Goal: Task Accomplishment & Management: Complete application form

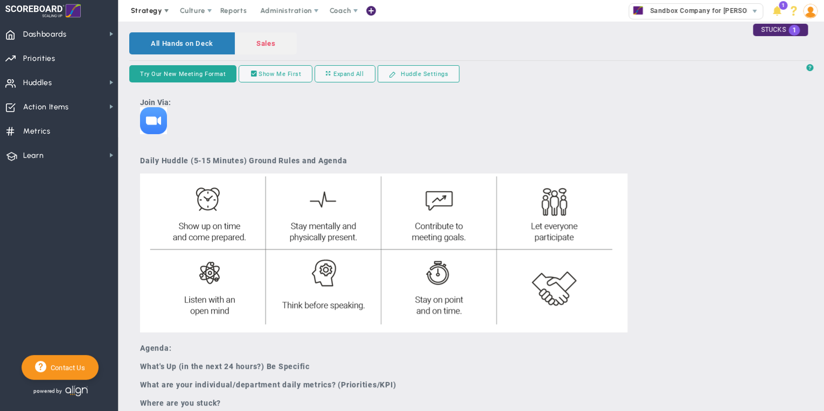
click at [142, 10] on span "Strategy" at bounding box center [146, 10] width 31 height 8
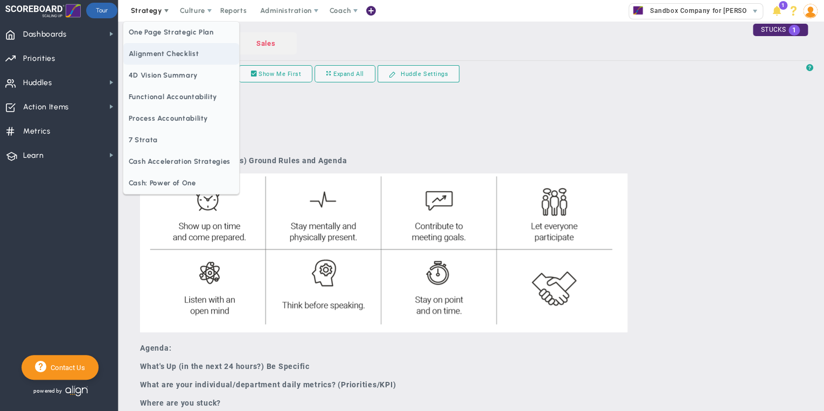
click at [151, 50] on span "Alignment Checklist" at bounding box center [181, 54] width 116 height 22
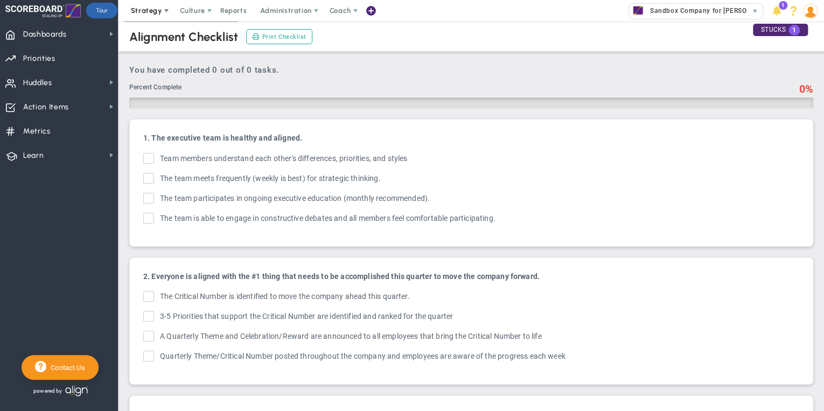
checkbox input "true"
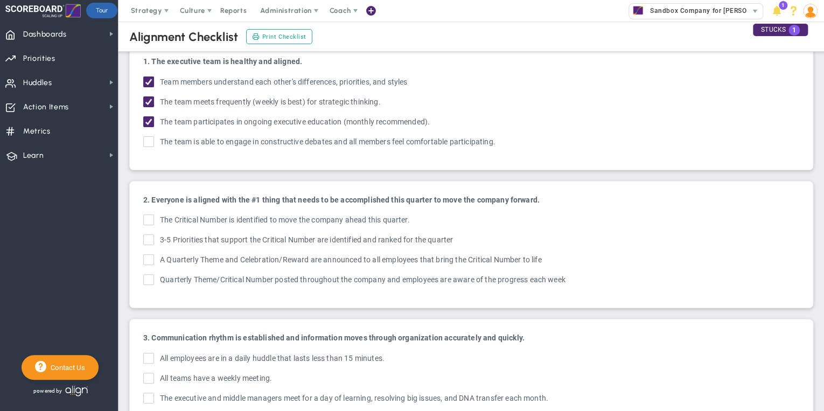
scroll to position [86, 0]
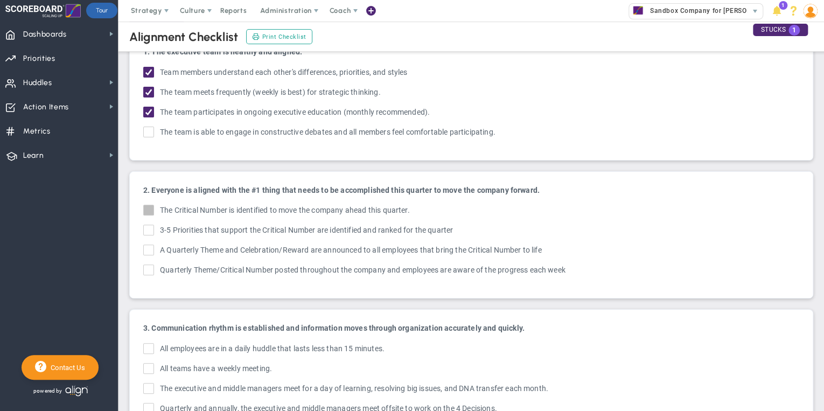
click at [146, 209] on input "The Critical Number is identified to move the company ahead this quarter." at bounding box center [149, 212] width 7 height 11
checkbox input "true"
click at [146, 229] on input "3-5 OKRs that support the Critical Number are identified and ranked for the qua…" at bounding box center [149, 232] width 7 height 11
checkbox input "true"
click at [149, 247] on input "A Quarterly Theme and Celebration/Reward are announced to all employees that br…" at bounding box center [149, 252] width 7 height 11
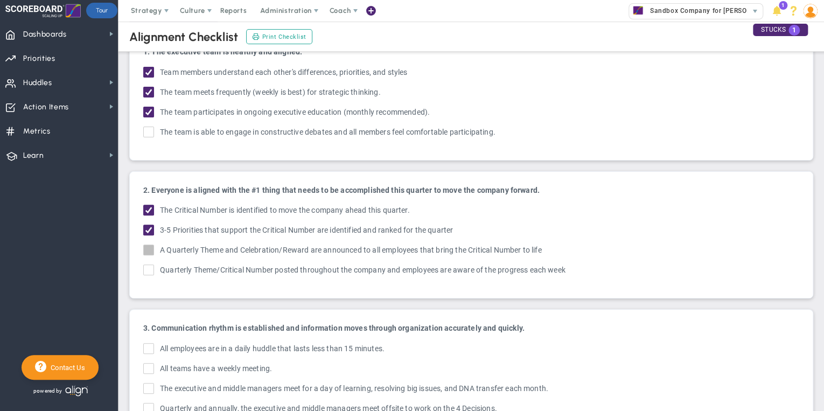
checkbox input "true"
click at [149, 271] on input "Quarterly Theme/Critical Number posted throughout the company and employees are…" at bounding box center [149, 272] width 7 height 11
checkbox input "true"
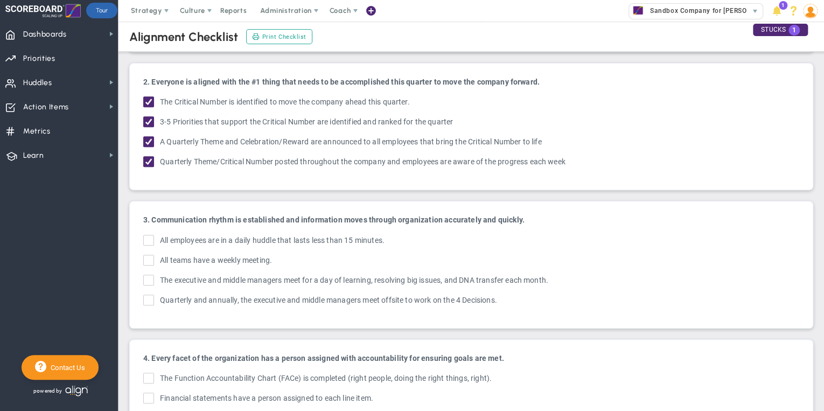
scroll to position [215, 0]
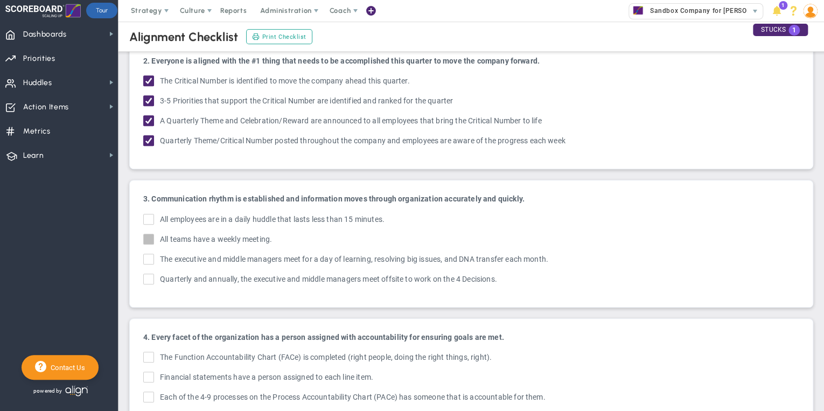
click at [150, 236] on input "All teams have a weekly meeting." at bounding box center [149, 241] width 7 height 11
checkbox input "true"
click at [147, 209] on div "3. Communication rhythm is established and information moves through organizati…" at bounding box center [471, 244] width 672 height 116
click at [148, 217] on input "All employees are in a daily huddle that lasts less than 15 minutes." at bounding box center [149, 221] width 7 height 11
checkbox input "true"
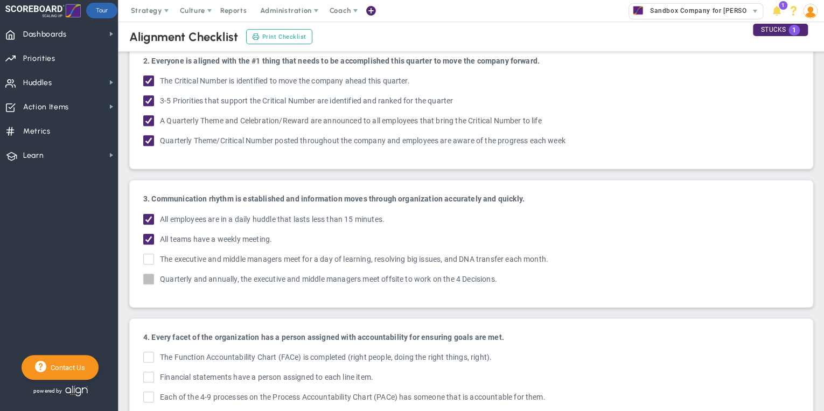
click at [149, 274] on span at bounding box center [148, 279] width 11 height 11
click at [149, 276] on input "Quarterly and annually, the executive and middle managers meet offsite to work …" at bounding box center [149, 281] width 7 height 11
checkbox input "true"
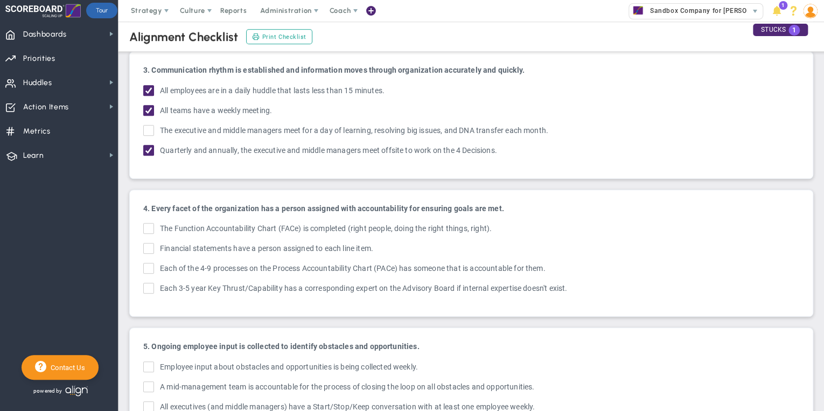
scroll to position [345, 0]
click at [146, 222] on span at bounding box center [148, 227] width 11 height 11
click at [146, 225] on input "The Function Accountability Chart (FACe) is completed (right people, doing the …" at bounding box center [149, 230] width 7 height 11
checkbox input "true"
click at [150, 264] on input "Each of the 4-9 processes on the Process Accountability Chart (PACe) has someon…" at bounding box center [149, 269] width 7 height 11
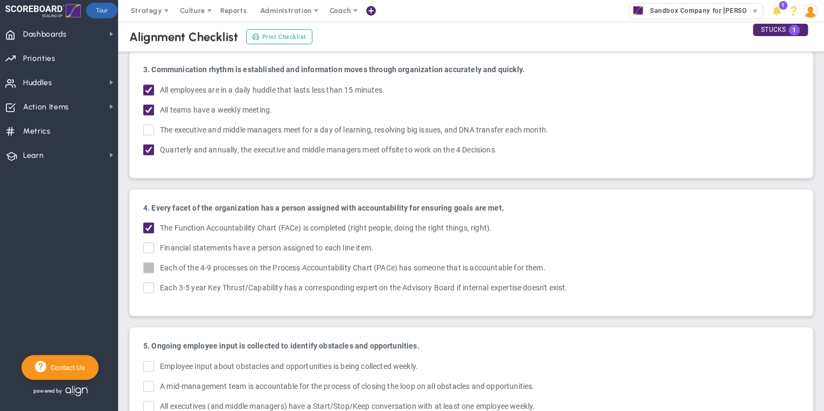
checkbox input "true"
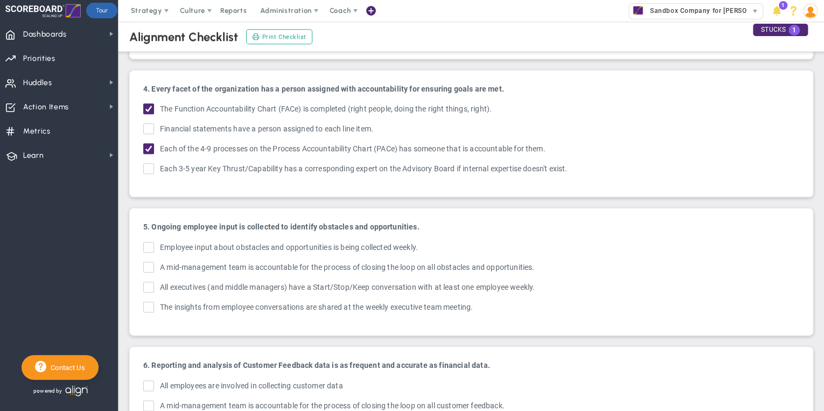
scroll to position [474, 0]
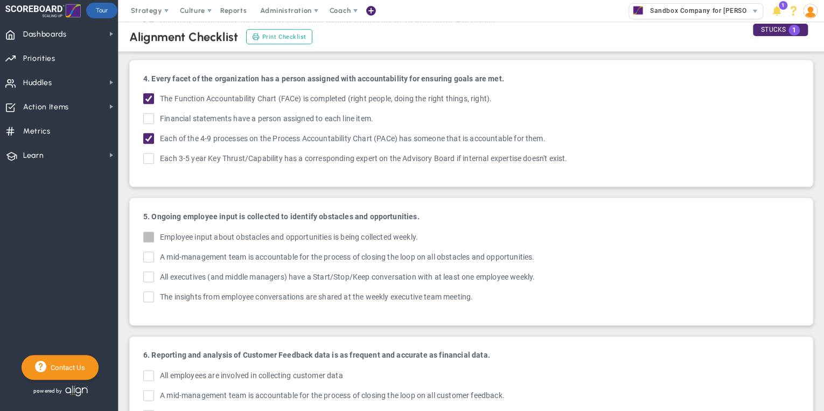
click at [151, 234] on input "Employee input about obstacles and opportunities is being collected weekly." at bounding box center [149, 239] width 7 height 11
checkbox input "true"
click at [149, 254] on input "A mid-management team is accountable for the process of closing the loop on all…" at bounding box center [149, 259] width 7 height 11
checkbox input "true"
click at [148, 274] on input "All executives (and middle managers) have a Start/Stop/Keep conversation with a…" at bounding box center [149, 279] width 7 height 11
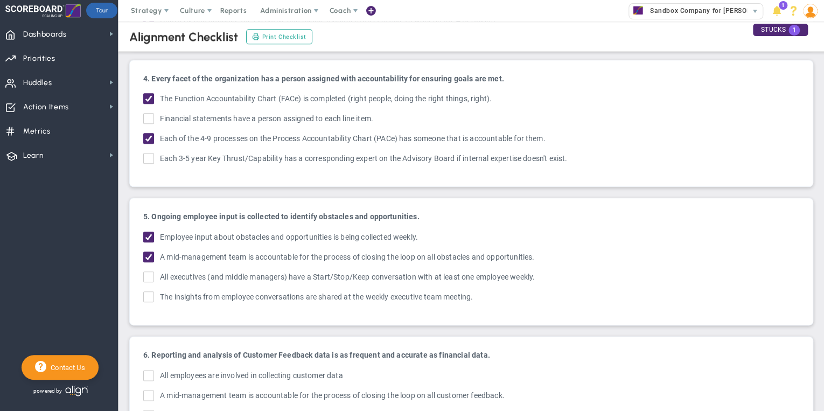
checkbox input "true"
click at [149, 294] on input "The insights from employee conversations are shared at the weekly executive tea…" at bounding box center [149, 298] width 7 height 11
checkbox input "true"
click at [274, 133] on span "Each of the 4-9 processes on the Process Accountability Chart (PACe) has someon…" at bounding box center [353, 139] width 386 height 12
click at [153, 135] on input "Each of the 4-9 processes on the Process Accountability Chart (PACe) has someon…" at bounding box center [149, 140] width 7 height 11
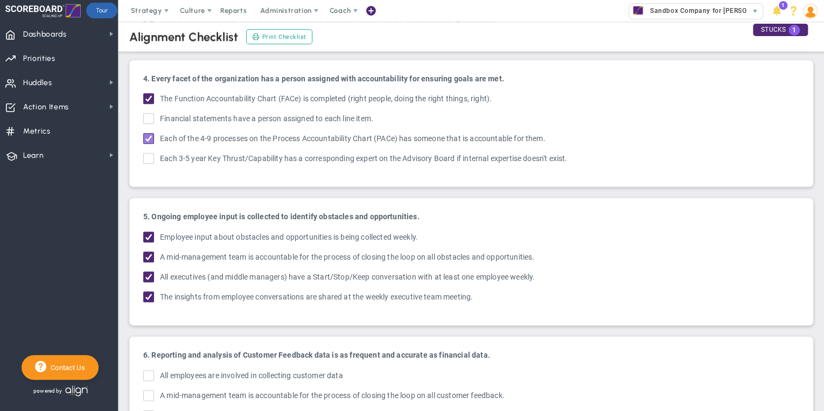
checkbox input "false"
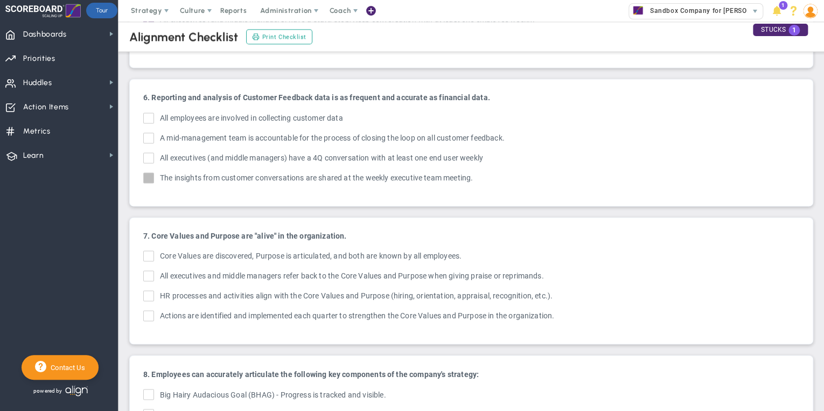
scroll to position [732, 0]
click at [150, 114] on input "All employees are involved in collecting customer data" at bounding box center [149, 119] width 7 height 11
checkbox input "true"
click at [149, 251] on input "Core Values are discovered, Purpose is articulated, and both are known by all e…" at bounding box center [149, 256] width 7 height 11
checkbox input "true"
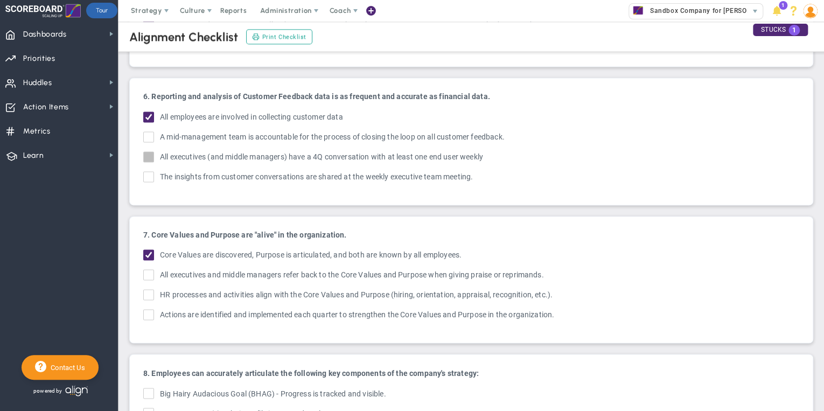
click at [146, 153] on input "All executives (and middle managers) have a 4Q conversation with at least one e…" at bounding box center [149, 158] width 7 height 11
checkbox input "true"
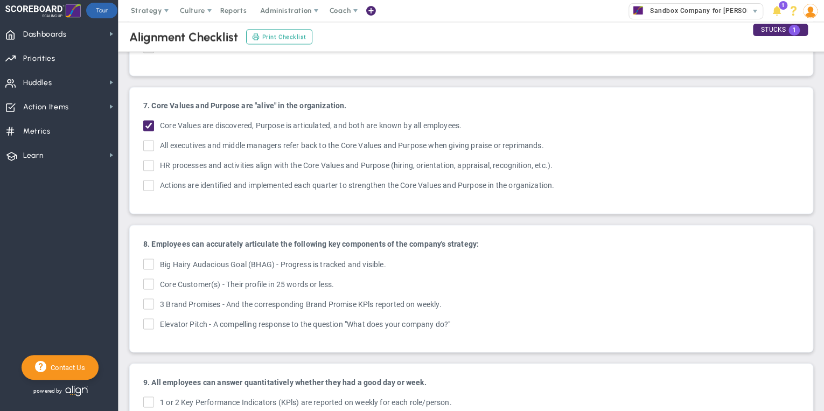
scroll to position [905, 0]
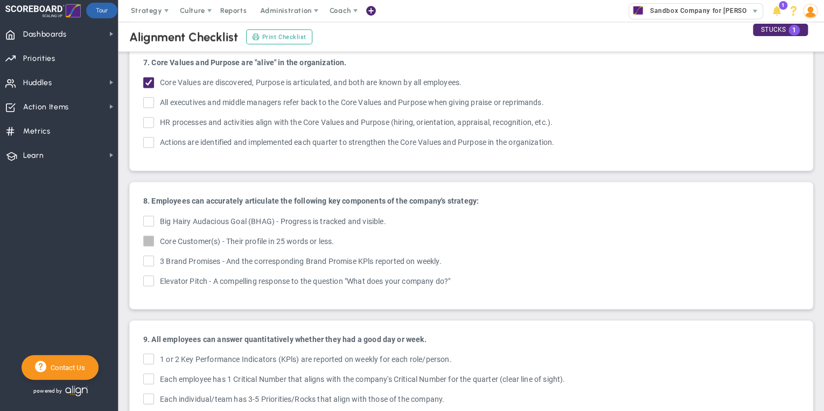
click at [148, 235] on span at bounding box center [148, 240] width 11 height 11
click at [148, 237] on input "Core Customer(s) - Their profile in 25 words or less." at bounding box center [149, 242] width 7 height 11
checkbox input "true"
click at [149, 218] on input "Big Hairy Audacious Goal (BHAG) - Progress is tracked and visible." at bounding box center [149, 223] width 7 height 11
checkbox input "true"
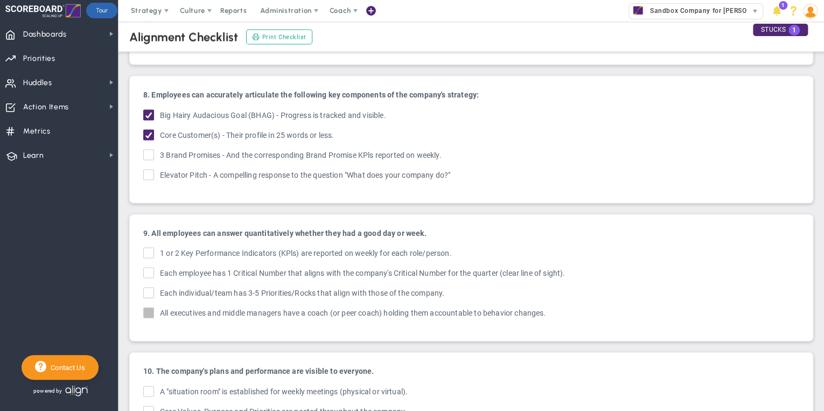
scroll to position [1034, 0]
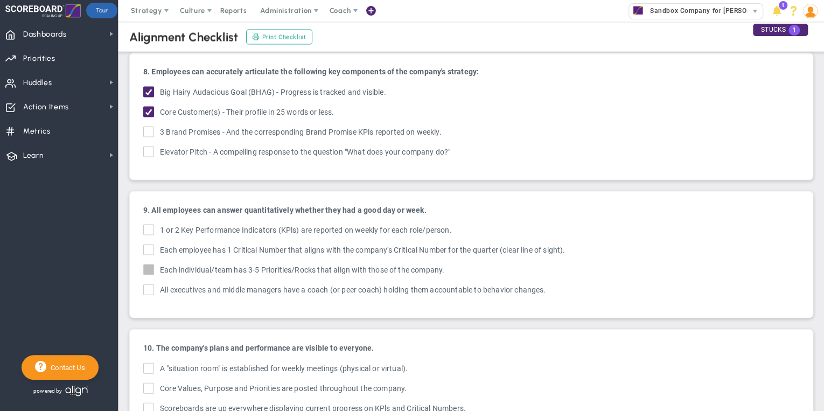
click at [151, 266] on input "Each individual/team has 3-5 Key Results that align with those of the company. …" at bounding box center [149, 271] width 7 height 11
click at [149, 266] on input "Each individual/team has 3-5 Key Results that align with those of the company. …" at bounding box center [149, 271] width 7 height 11
checkbox input "false"
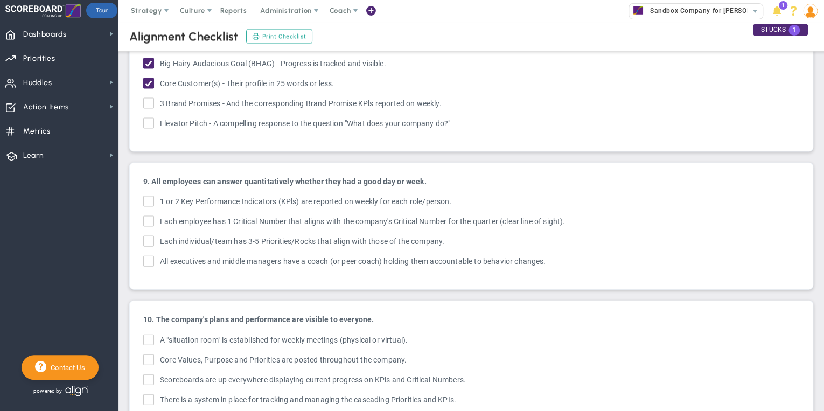
scroll to position [1087, 0]
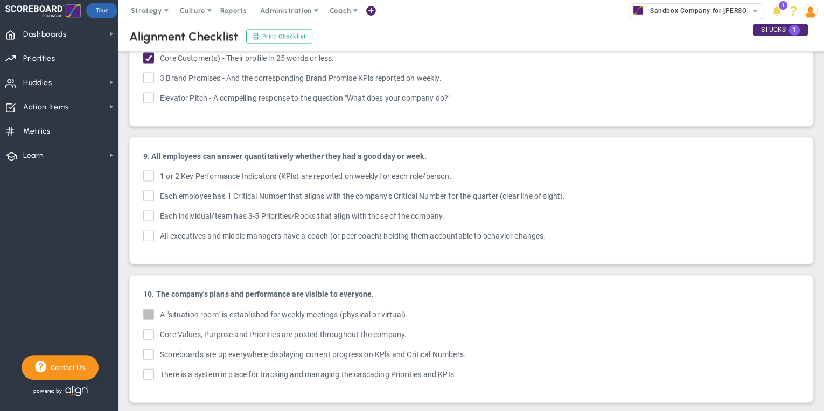
click at [146, 311] on input "A "situation room" is established for weekly meetings (physical or virtual)." at bounding box center [149, 316] width 7 height 11
checkbox input "true"
click at [148, 331] on input "Core Values, Purpose and OKRs are posted throughout the company. Core Values, P…" at bounding box center [149, 336] width 7 height 11
checkbox input "true"
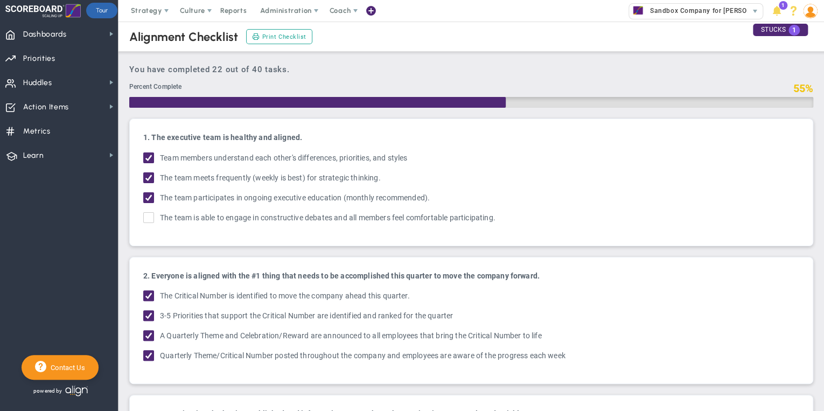
scroll to position [0, 0]
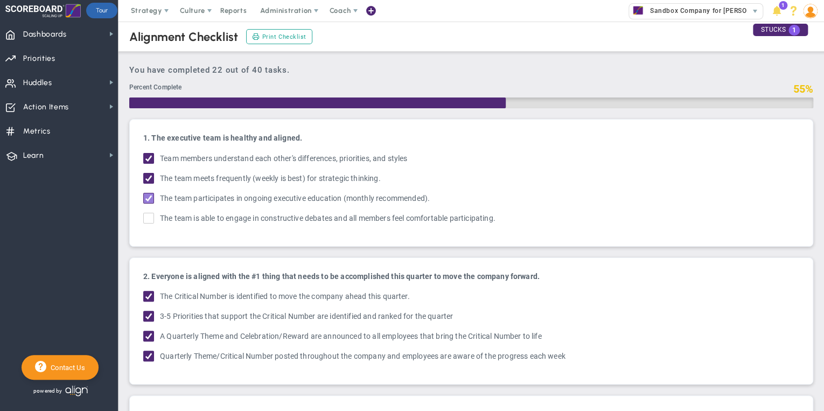
click at [146, 199] on input "The team participates in ongoing executive education (monthly recommended)." at bounding box center [149, 200] width 7 height 11
checkbox input "false"
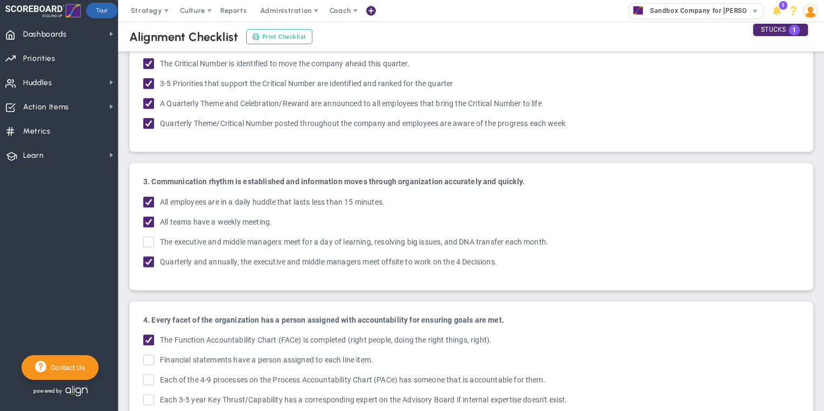
scroll to position [258, 0]
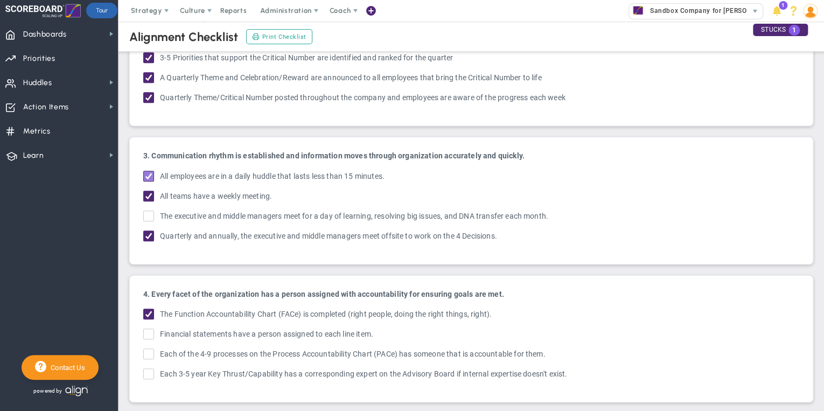
click at [146, 173] on input "All employees are in a daily huddle that lasts less than 15 minutes." at bounding box center [149, 178] width 7 height 11
checkbox input "false"
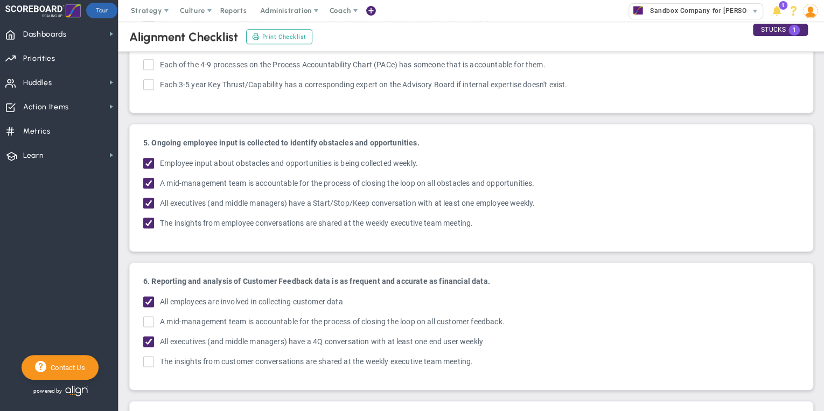
scroll to position [560, 0]
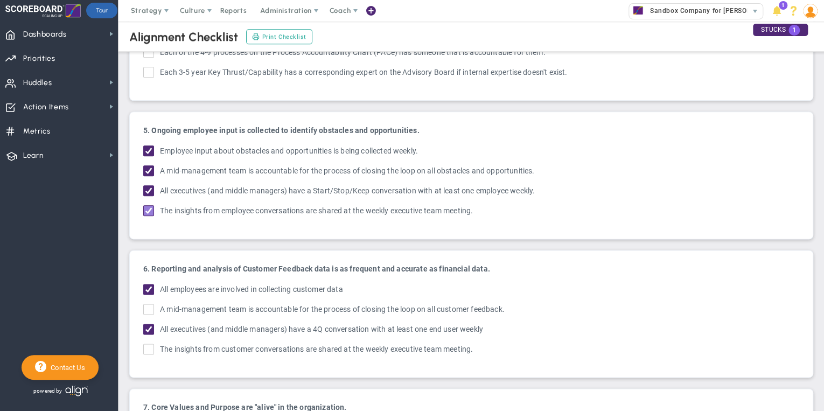
click at [149, 207] on input "The insights from employee conversations are shared at the weekly executive tea…" at bounding box center [149, 212] width 7 height 11
checkbox input "false"
click at [149, 187] on input "All executives (and middle managers) have a Start/Stop/Keep conversation with a…" at bounding box center [149, 192] width 7 height 11
checkbox input "false"
click at [145, 165] on span at bounding box center [148, 170] width 11 height 11
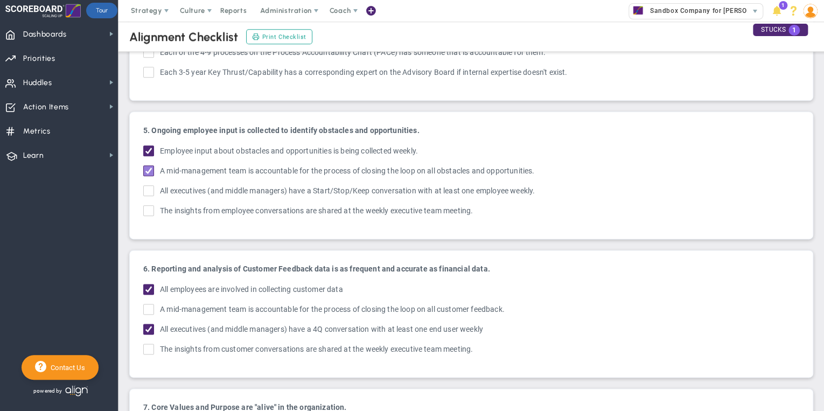
click at [146, 167] on input "A mid-management team is accountable for the process of closing the loop on all…" at bounding box center [149, 172] width 7 height 11
checkbox input "false"
click at [148, 145] on span at bounding box center [148, 150] width 11 height 11
click at [148, 148] on input "Employee input about obstacles and opportunities is being collected weekly." at bounding box center [149, 153] width 7 height 11
checkbox input "false"
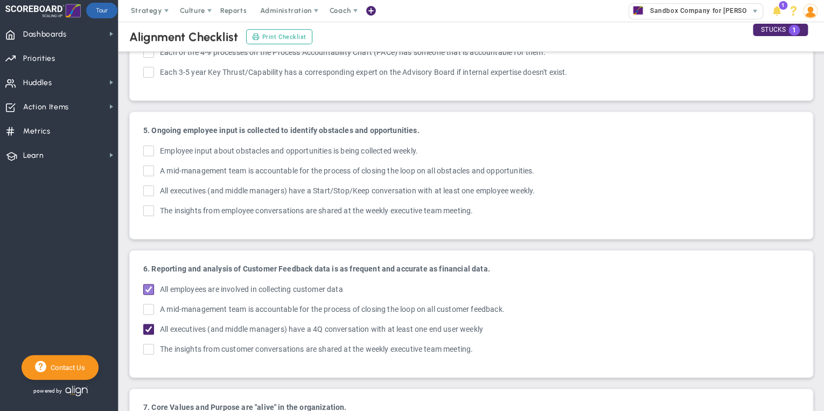
click at [151, 286] on input "All employees are involved in collecting customer data" at bounding box center [149, 291] width 7 height 11
checkbox input "false"
click at [146, 326] on input "All executives (and middle managers) have a 4Q conversation with at least one e…" at bounding box center [149, 331] width 7 height 11
checkbox input "false"
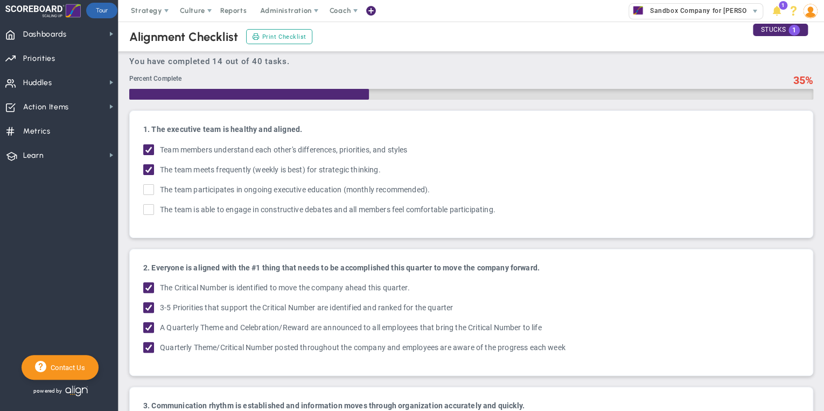
scroll to position [0, 0]
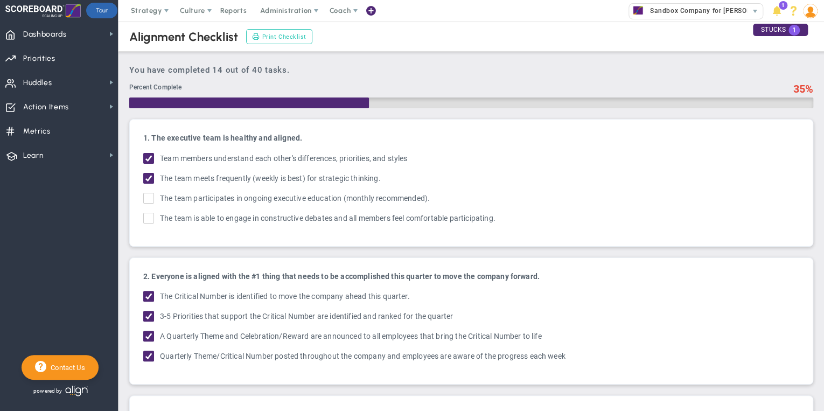
click at [281, 33] on span "Print Checklist" at bounding box center [284, 36] width 44 height 9
click at [141, 5] on span "Strategy" at bounding box center [147, 11] width 49 height 22
click at [390, 65] on h3 "You have completed 14 out of 40 tasks." at bounding box center [471, 70] width 684 height 10
click at [151, 198] on input "The team participates in ongoing executive education (monthly recommended)." at bounding box center [149, 200] width 7 height 11
checkbox input "true"
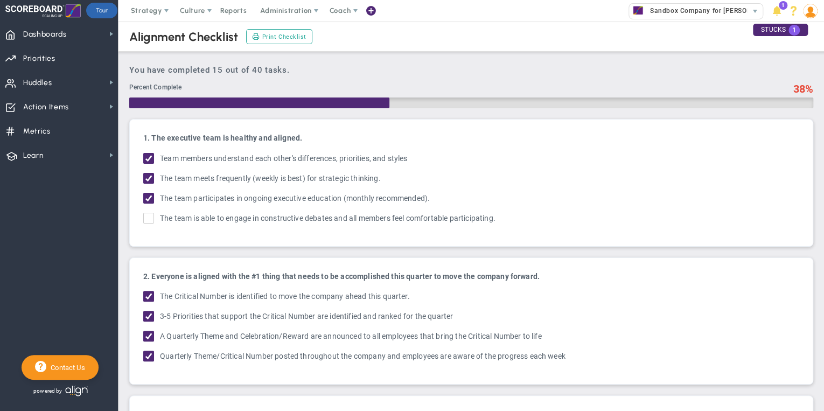
click at [148, 215] on input "The team is able to engage in constructive debates and all members feel comfort…" at bounding box center [149, 220] width 7 height 11
checkbox input "true"
click at [150, 198] on input "The team participates in ongoing executive education (monthly recommended)." at bounding box center [149, 200] width 7 height 11
checkbox input "false"
click at [148, 215] on input "The team is able to engage in constructive debates and all members feel comfort…" at bounding box center [149, 220] width 7 height 11
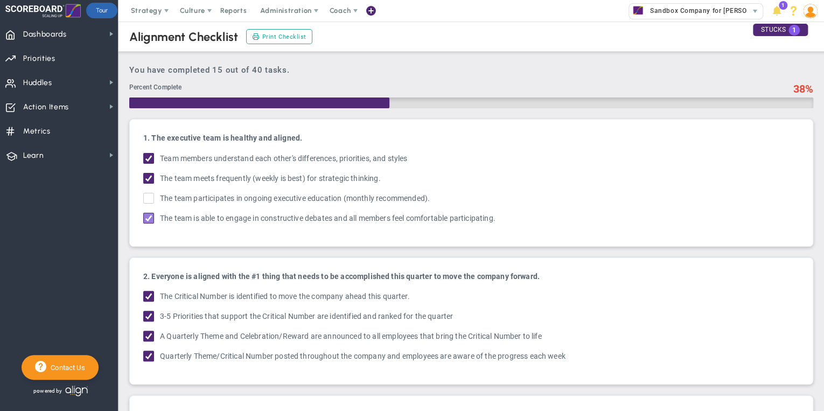
checkbox input "false"
